Goal: Task Accomplishment & Management: Use online tool/utility

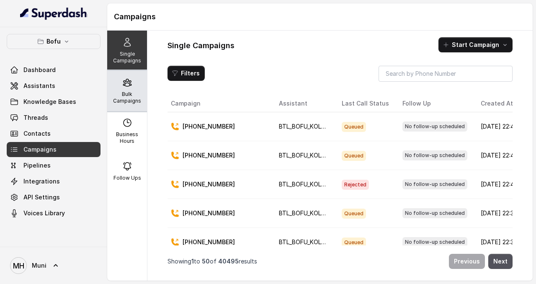
click at [115, 87] on div "Bulk Campaigns" at bounding box center [127, 91] width 40 height 40
click at [125, 88] on div "Bulk Campaigns" at bounding box center [127, 91] width 40 height 40
